Goal: Information Seeking & Learning: Learn about a topic

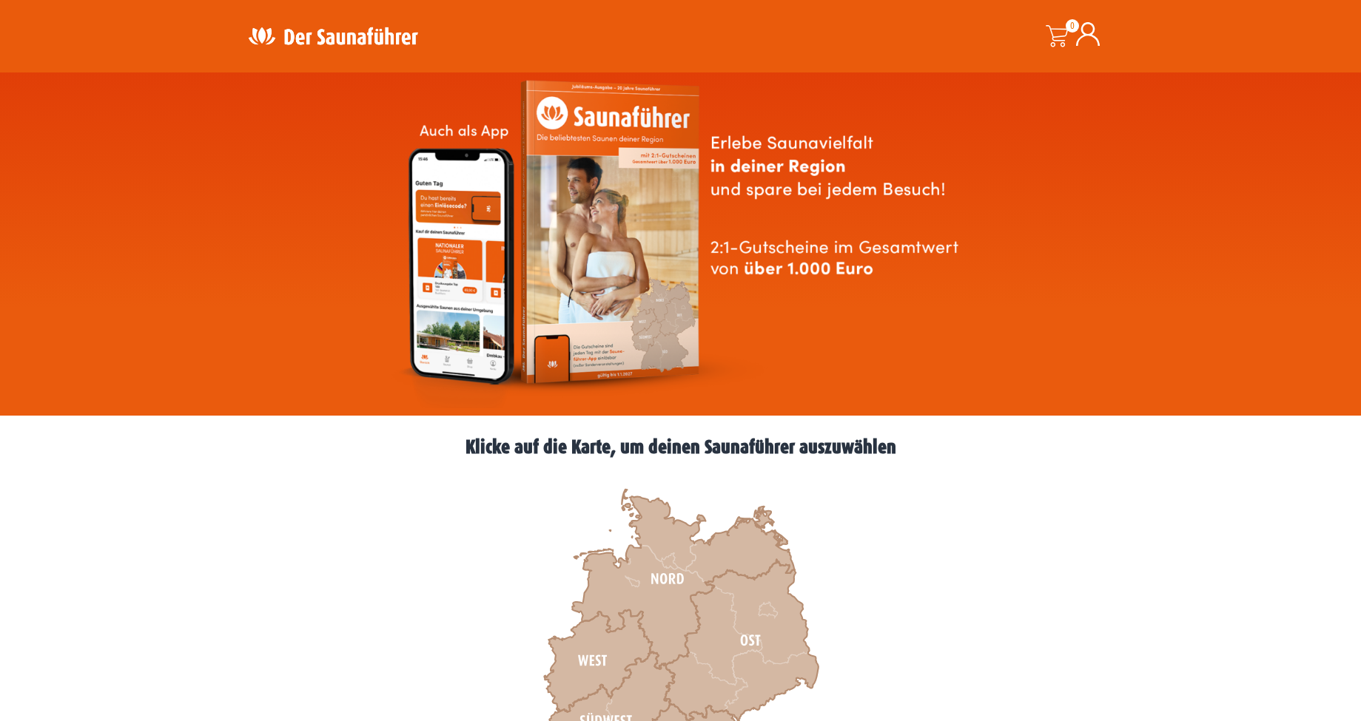
scroll to position [178, 0]
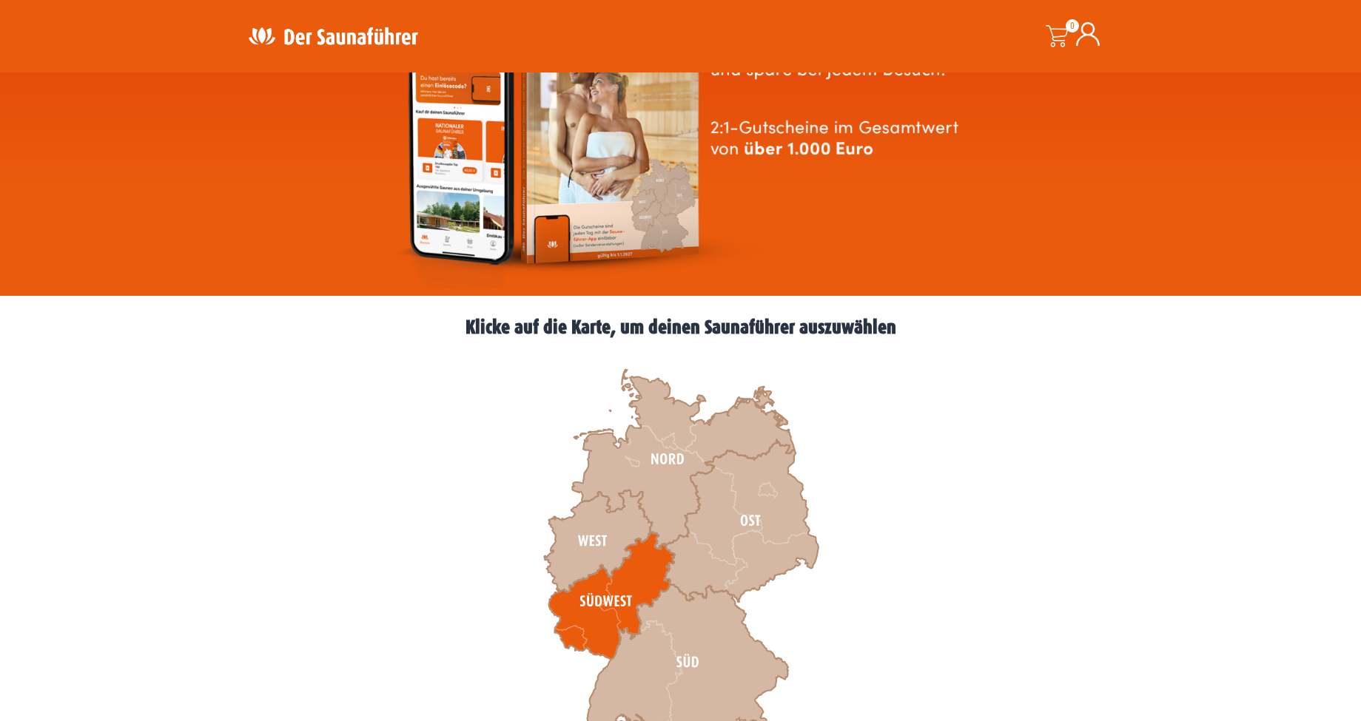
click at [633, 573] on icon at bounding box center [611, 596] width 126 height 127
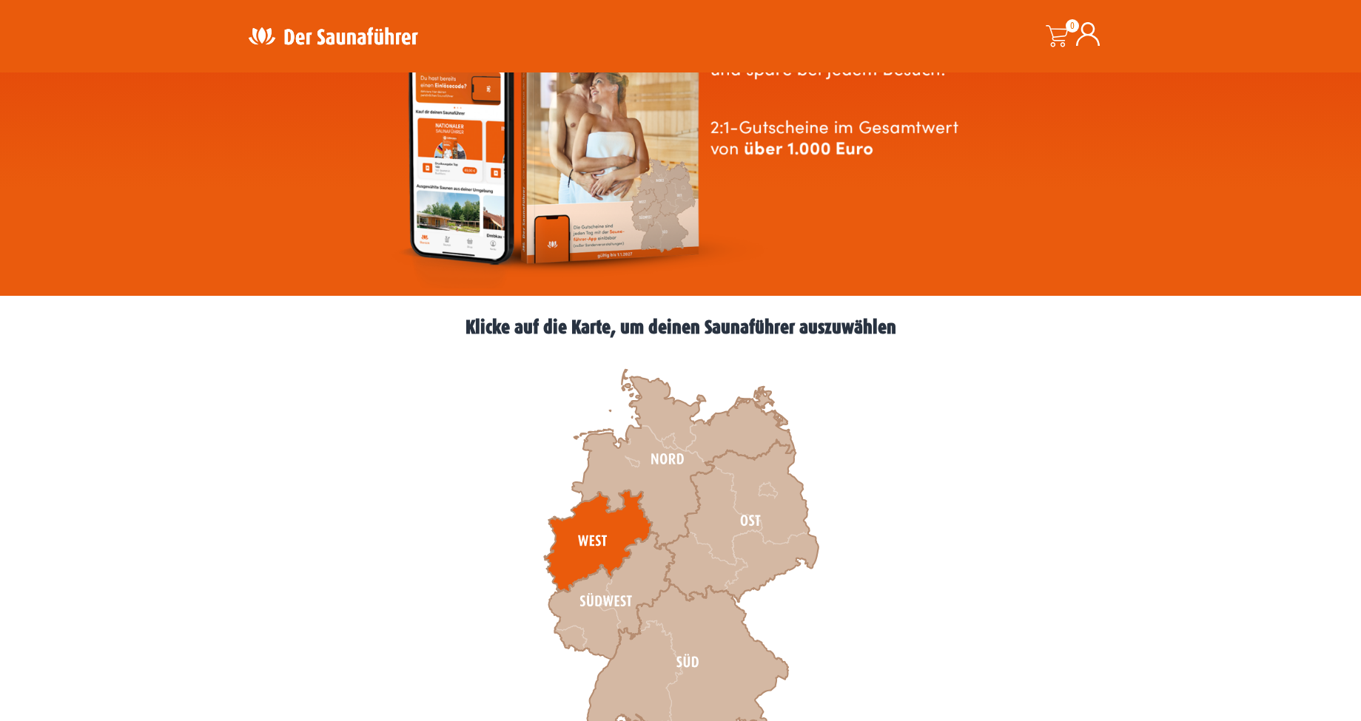
click at [607, 531] on icon at bounding box center [598, 542] width 108 height 102
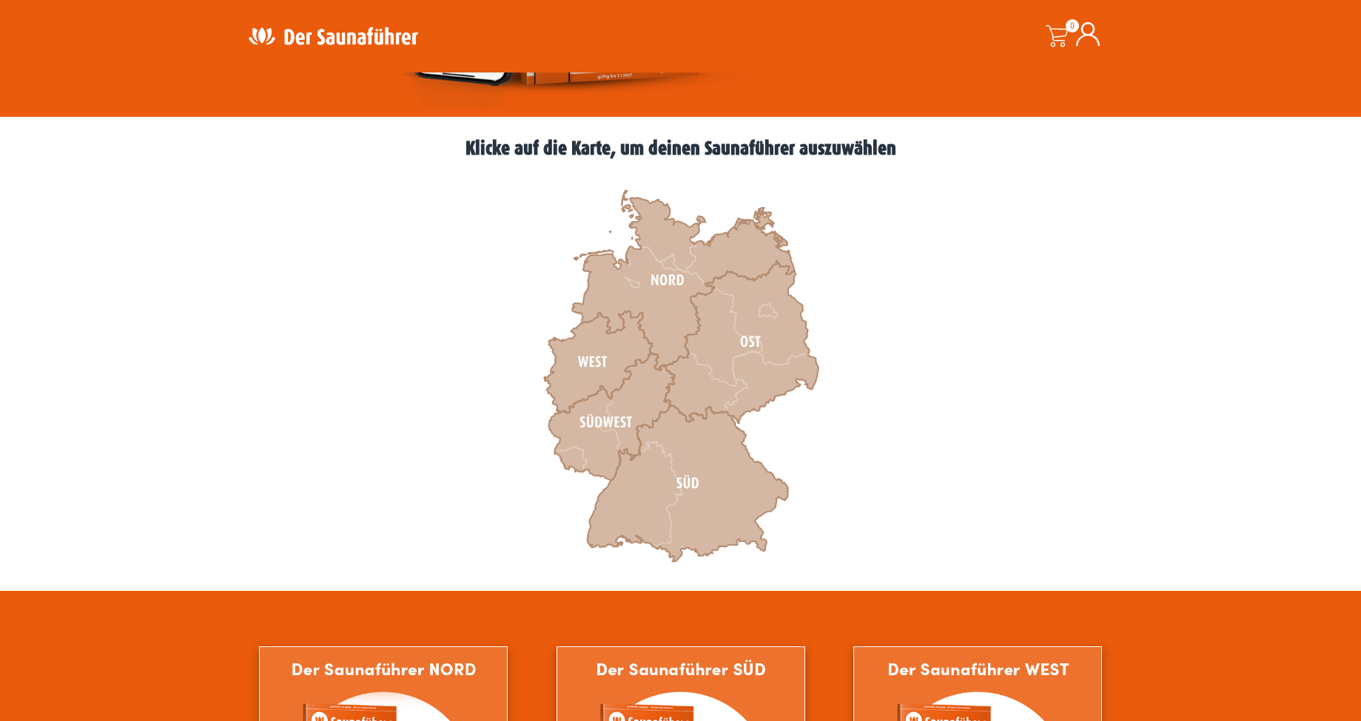
scroll to position [355, 0]
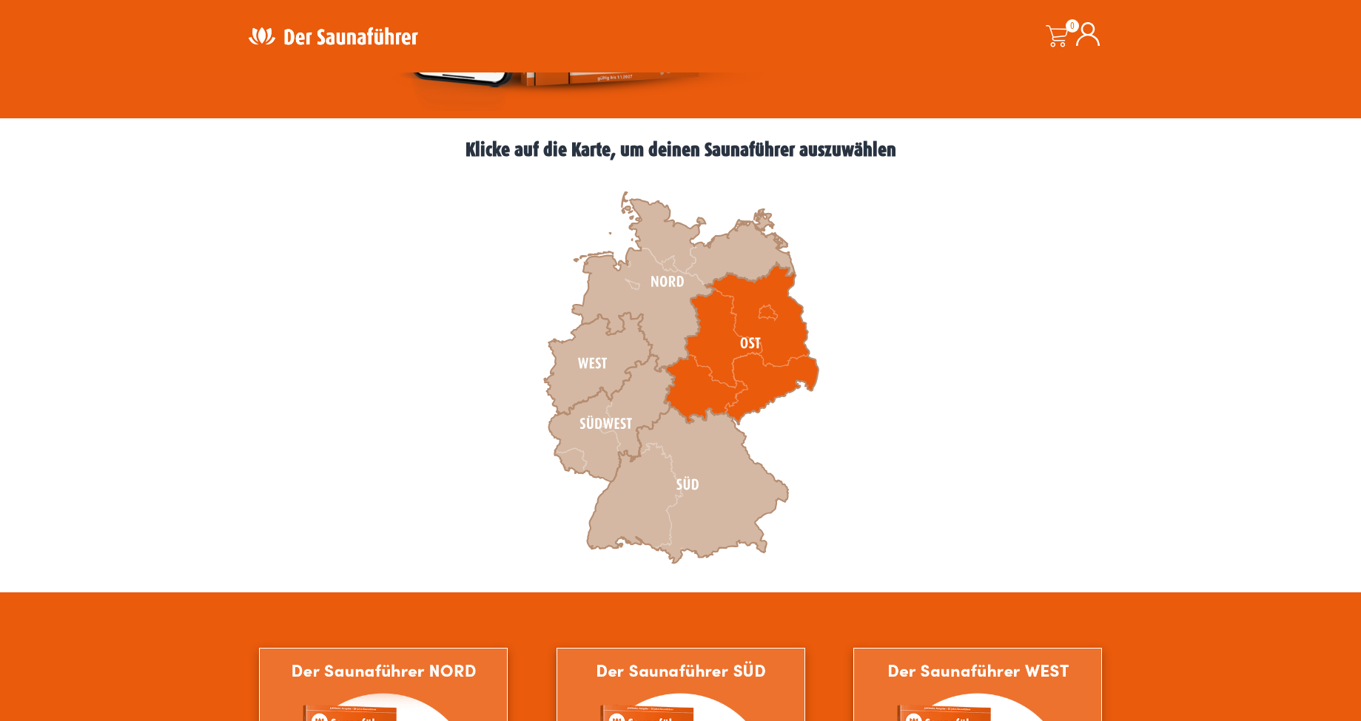
click at [726, 360] on icon at bounding box center [741, 344] width 154 height 162
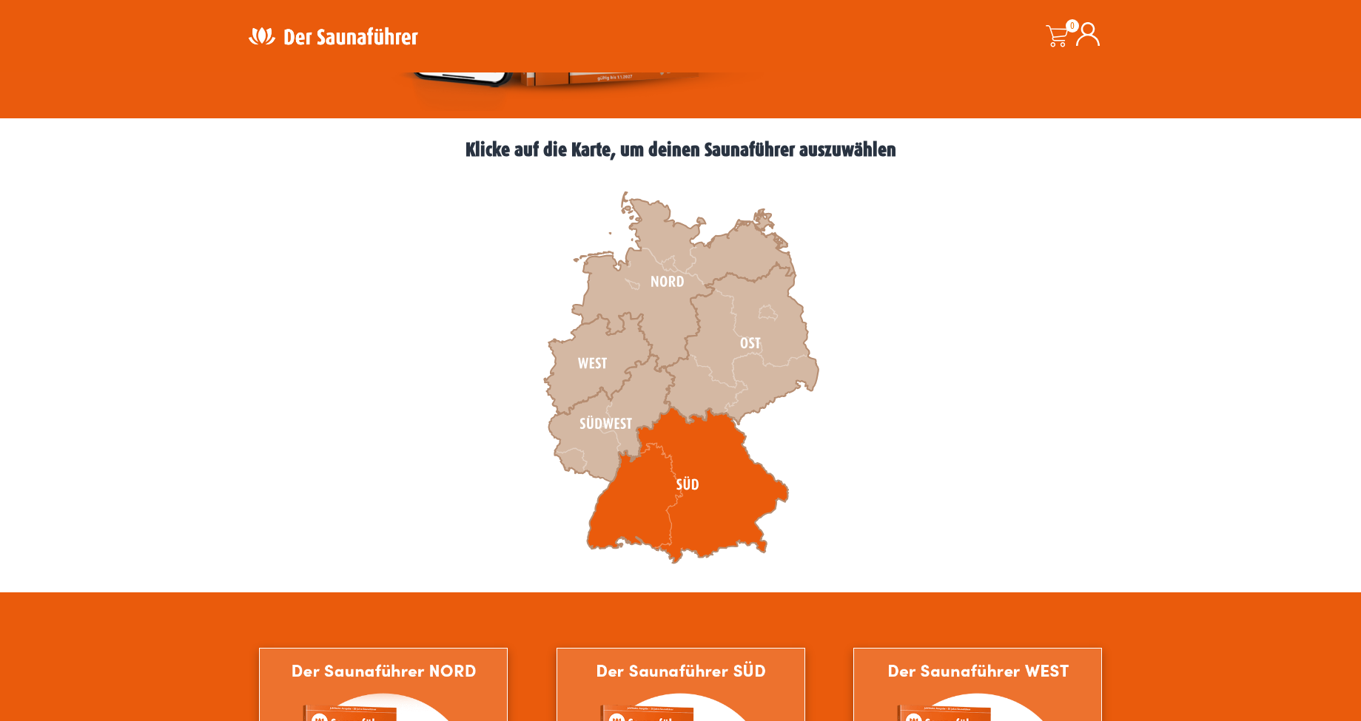
click at [673, 451] on icon at bounding box center [687, 485] width 201 height 157
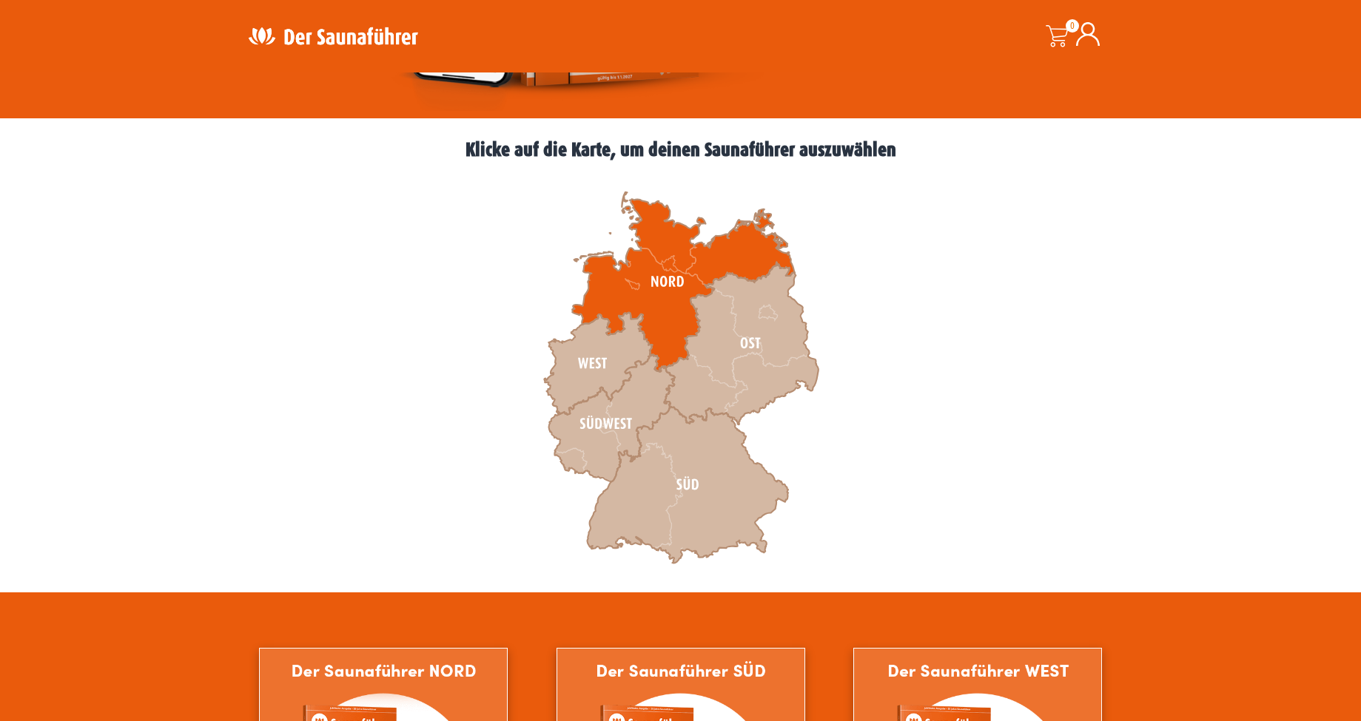
click at [644, 272] on icon at bounding box center [683, 282] width 222 height 180
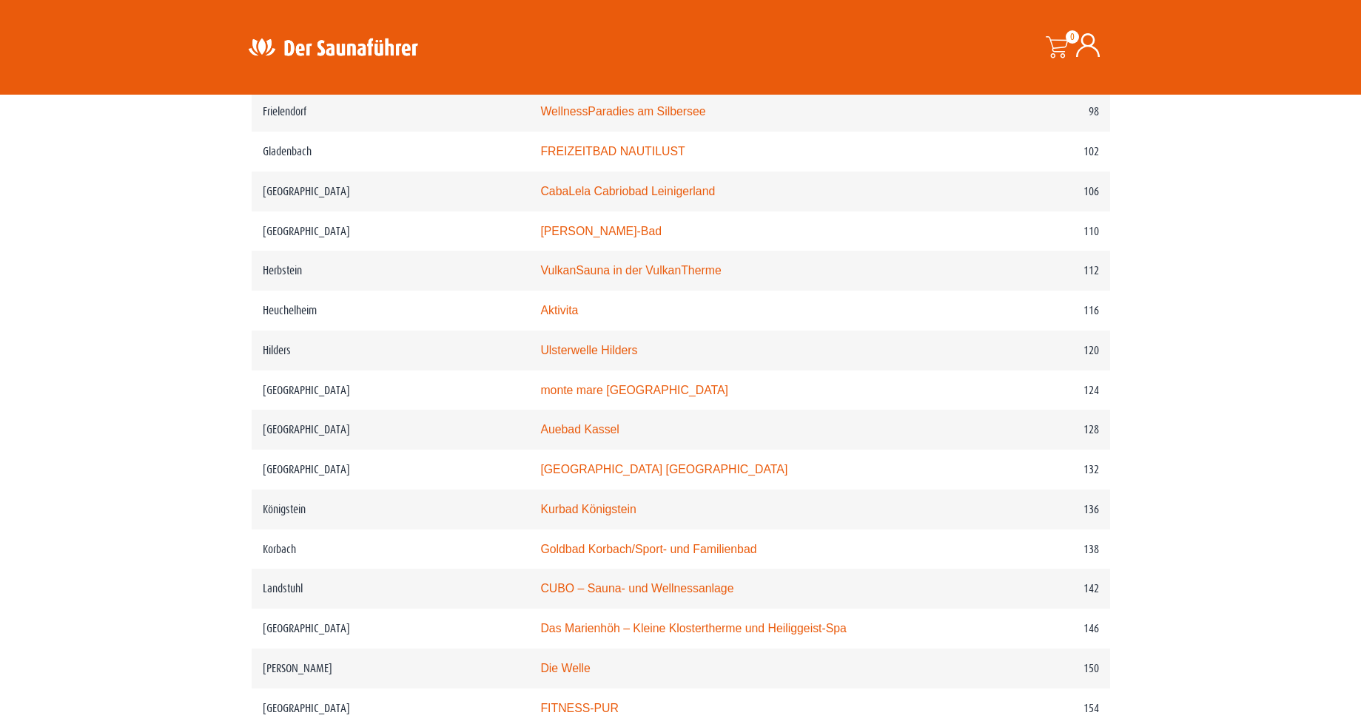
scroll to position [1598, 0]
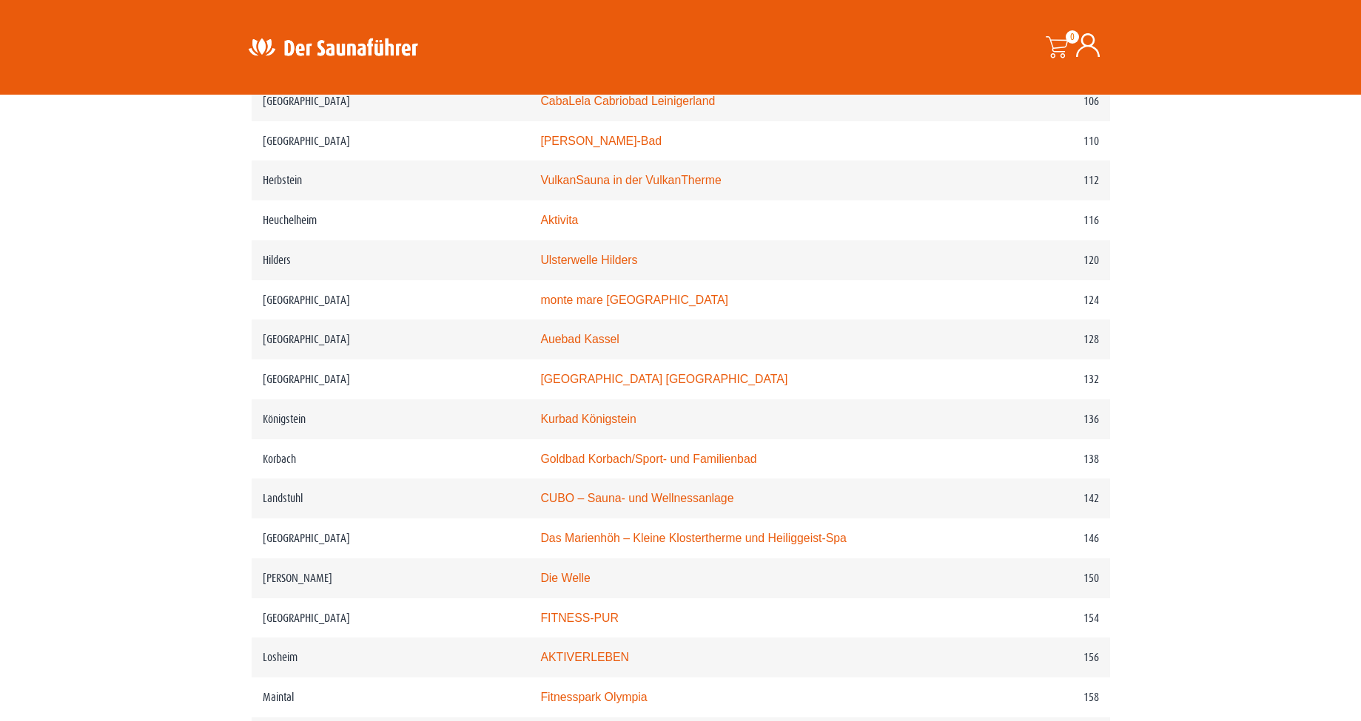
click at [681, 572] on tbody "Ort Sauna Seitenzahl Andernach monte mare Andernach 28 Bad Bertrich Vulkaneifel…" at bounding box center [681, 479] width 858 height 2582
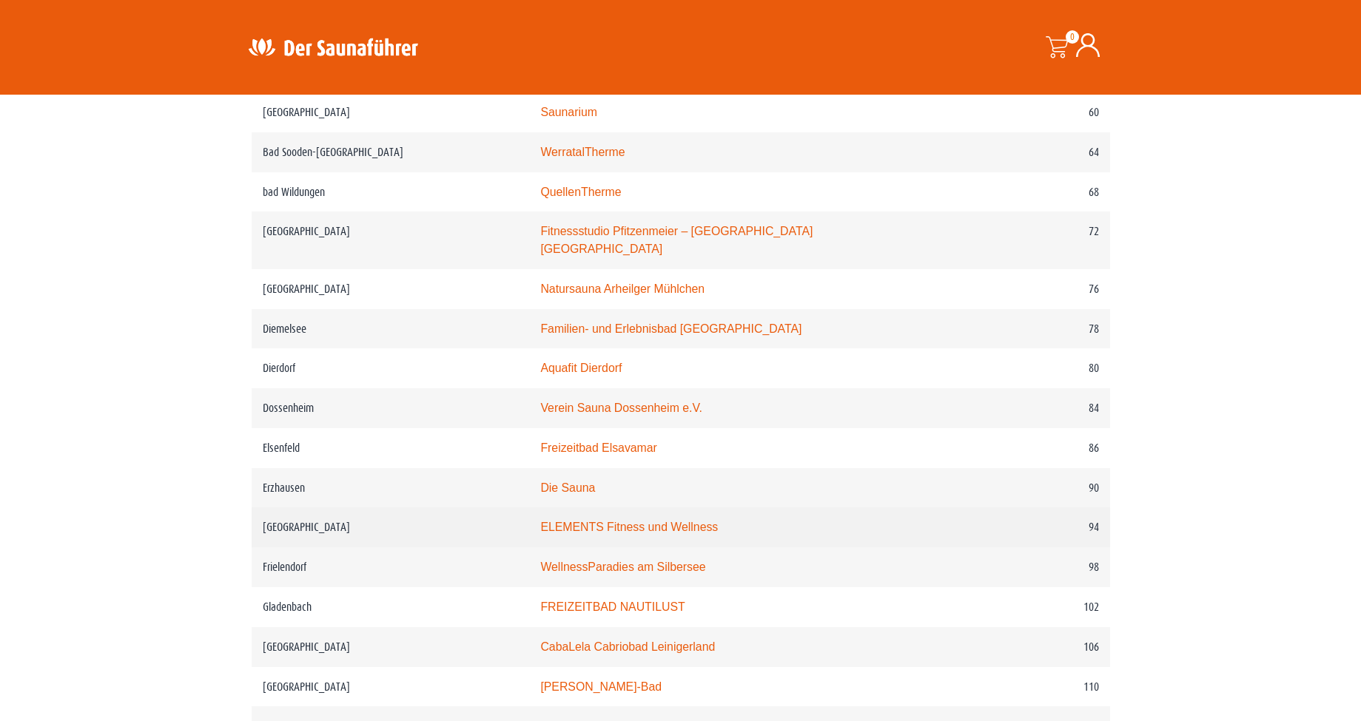
scroll to position [710, 0]
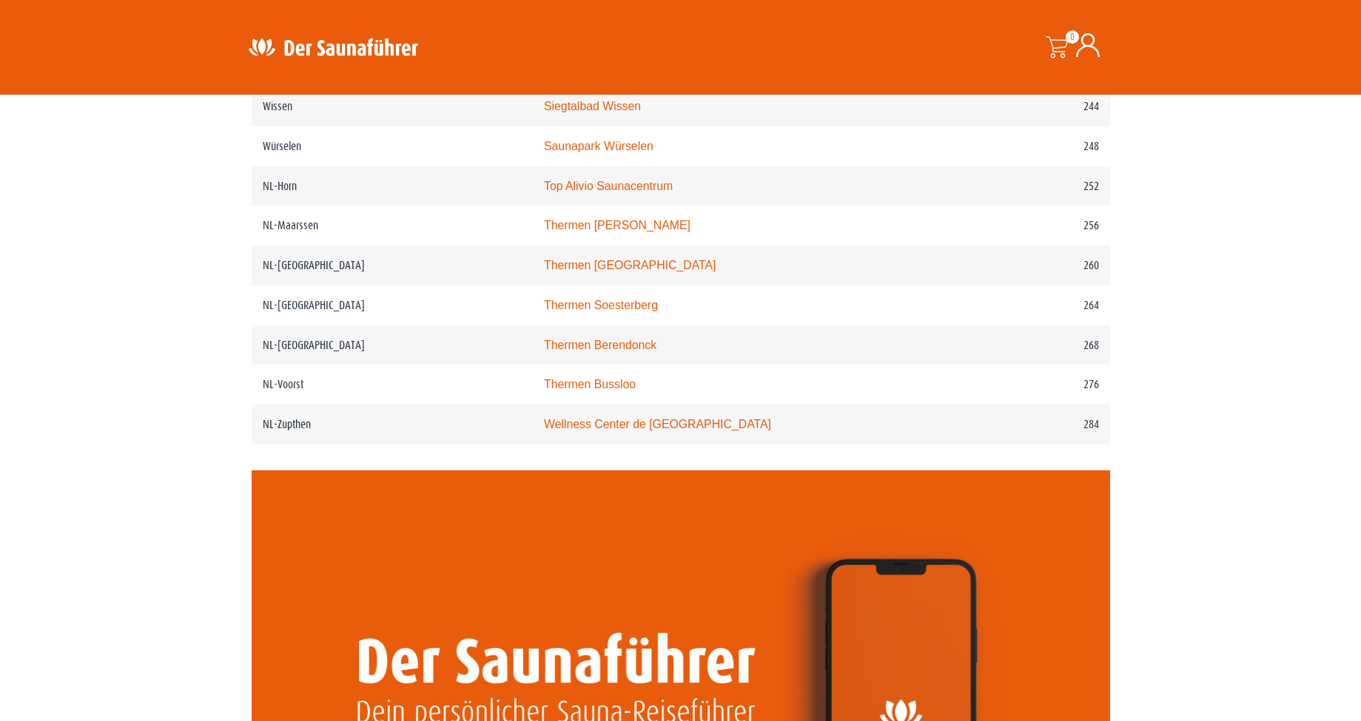
scroll to position [3019, 0]
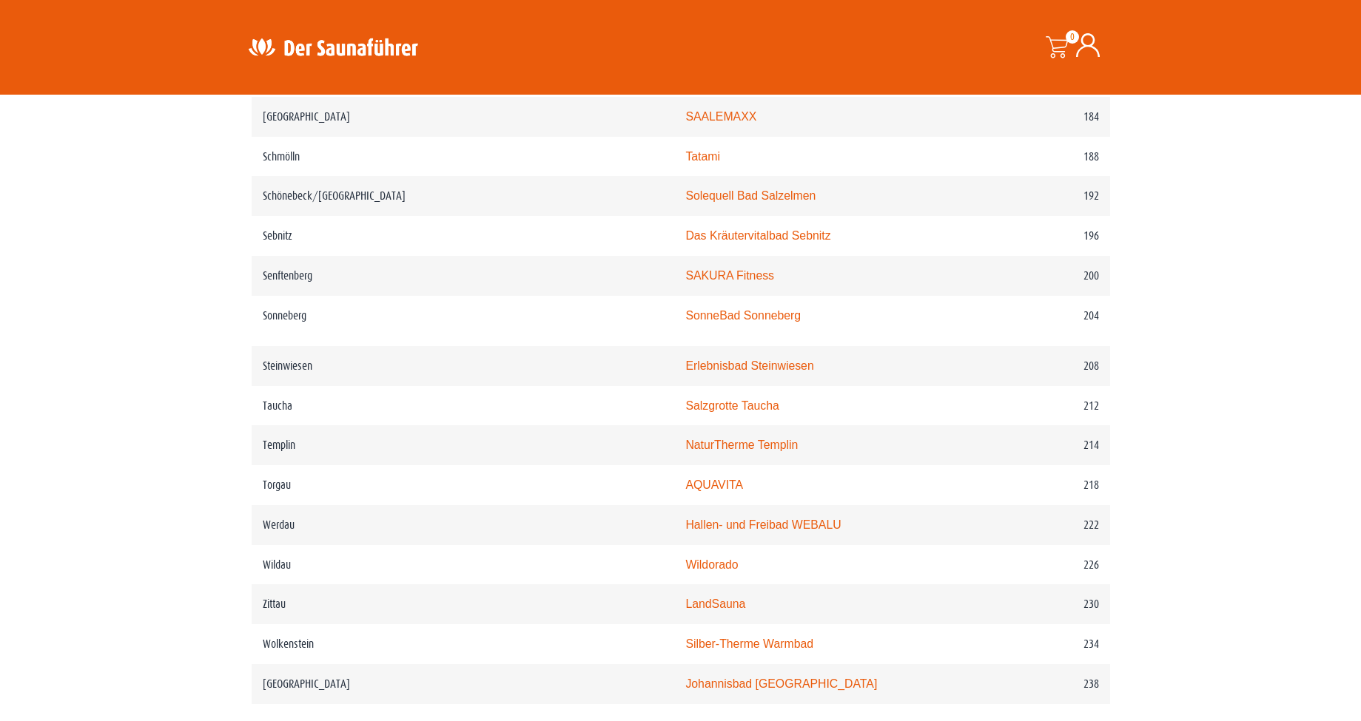
scroll to position [2486, 0]
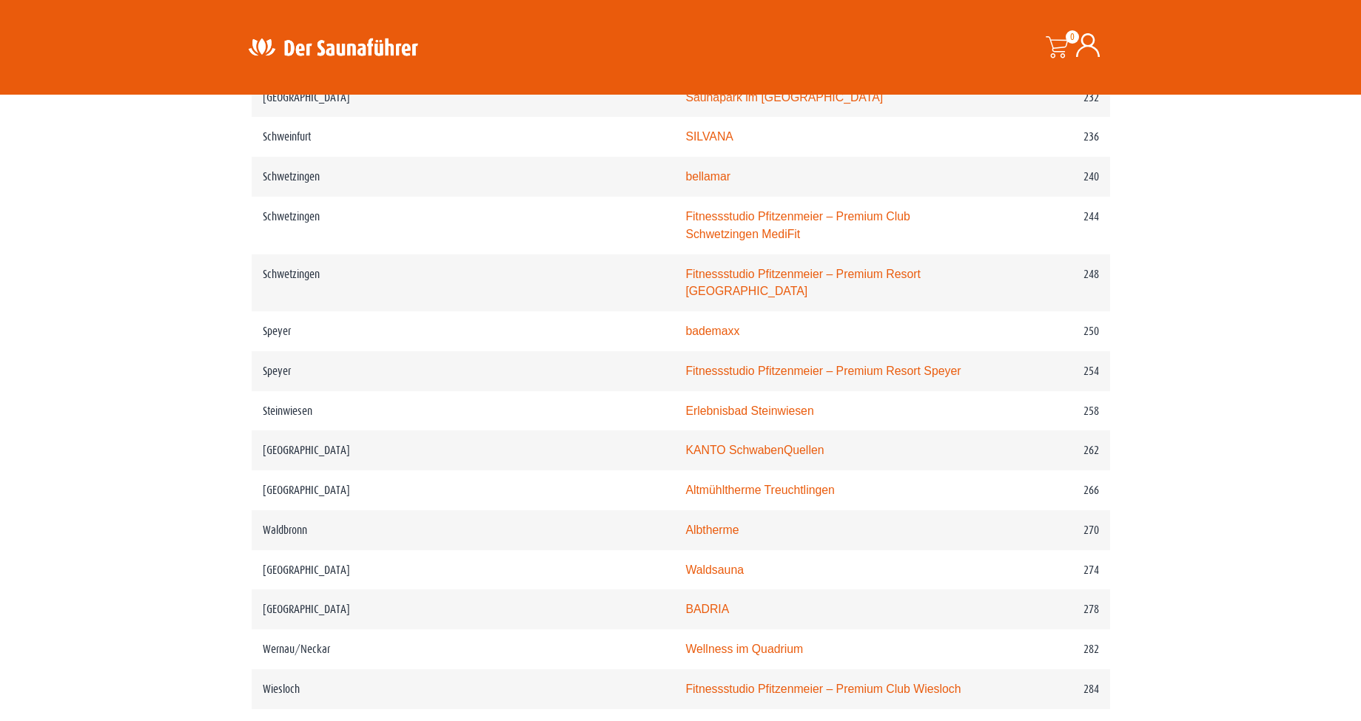
scroll to position [3196, 0]
